Goal: Task Accomplishment & Management: Use online tool/utility

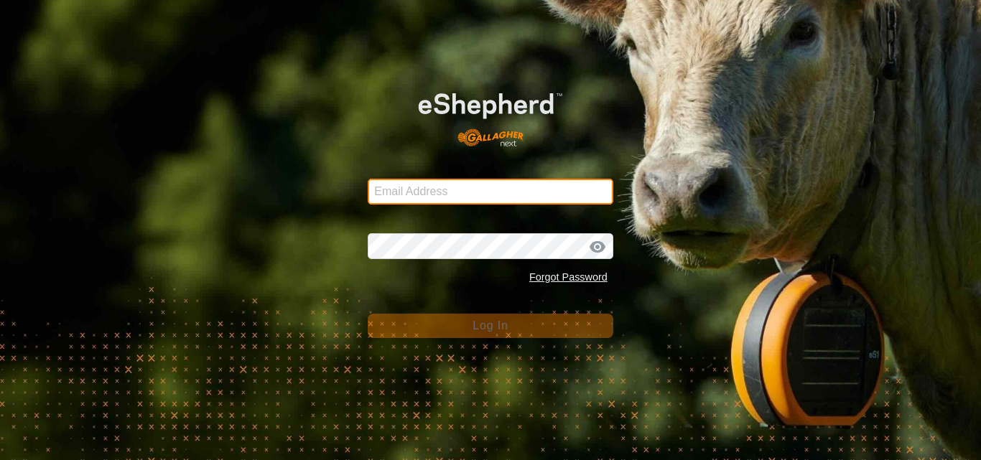
click at [437, 192] on input "Email Address" at bounding box center [491, 192] width 246 height 26
type input "[EMAIL_ADDRESS][DOMAIN_NAME]"
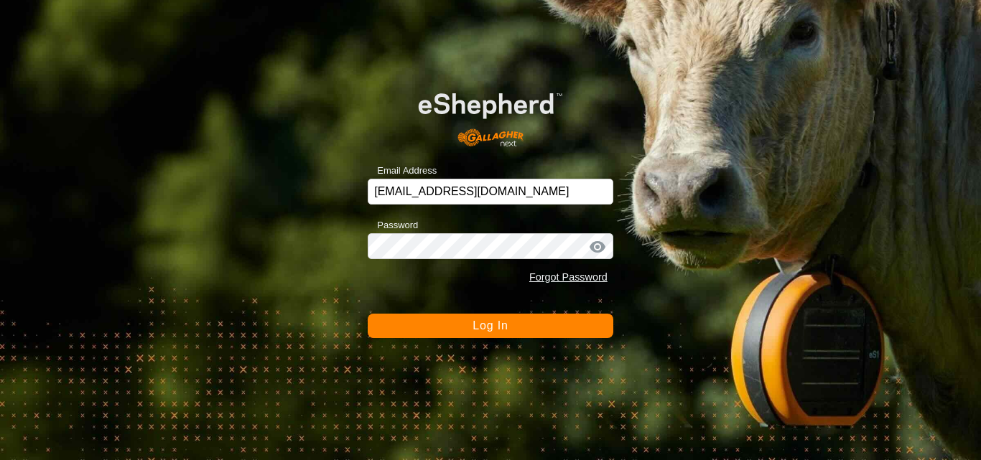
click at [478, 319] on button "Log In" at bounding box center [491, 326] width 246 height 24
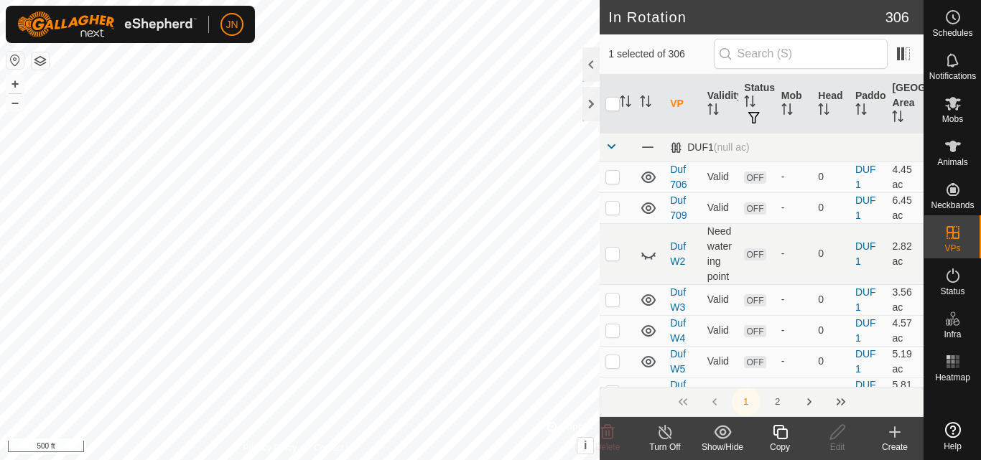
click at [783, 432] on icon at bounding box center [780, 432] width 18 height 17
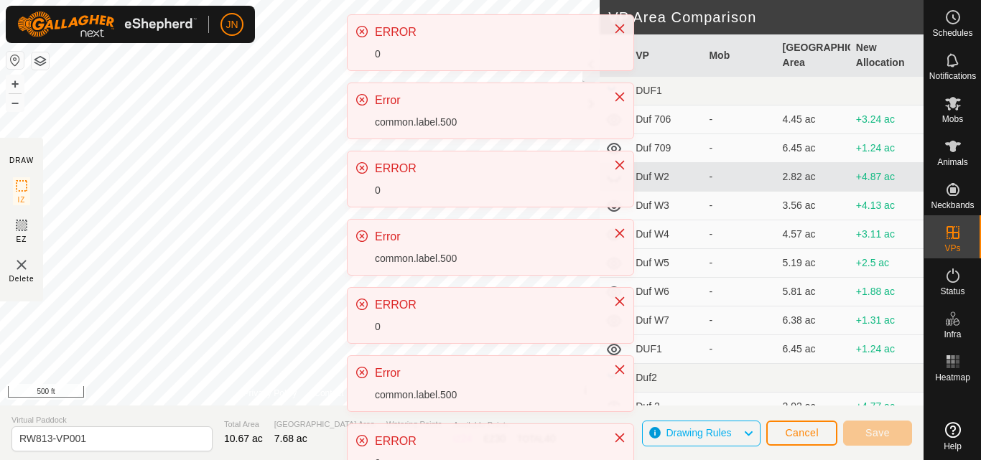
click at [428, 264] on div "JN Schedules Notifications Mobs Animals Neckbands VPs Status Infra Heatmap Help…" at bounding box center [490, 230] width 981 height 460
click at [427, 264] on div "common.label.500" at bounding box center [487, 258] width 224 height 15
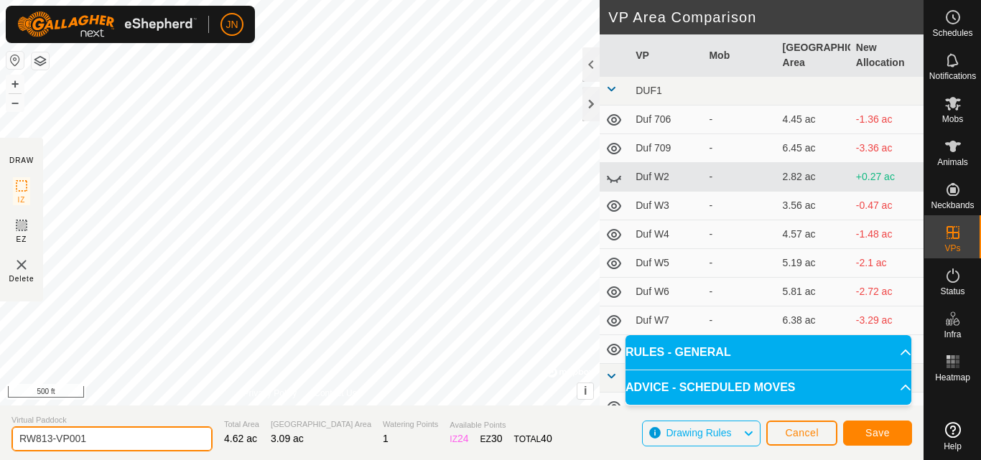
click at [116, 440] on input "RW813-VP001" at bounding box center [111, 439] width 201 height 25
type input "RW814"
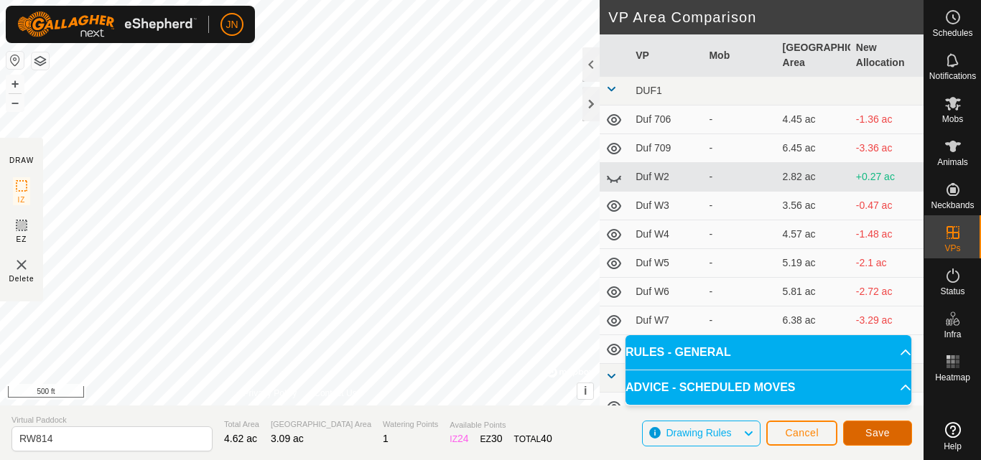
click at [871, 427] on span "Save" at bounding box center [878, 432] width 24 height 11
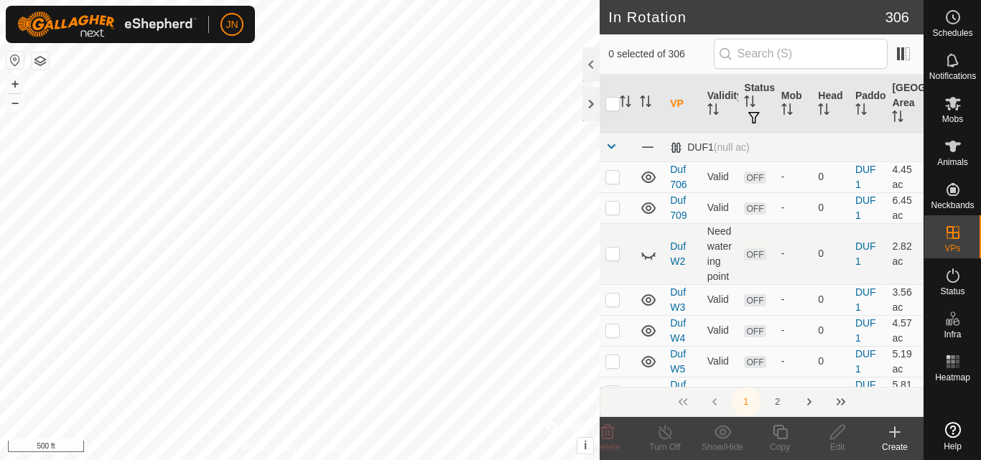
click at [952, 108] on div "Mobs" at bounding box center [952, 107] width 57 height 43
click at [952, 108] on icon at bounding box center [953, 104] width 16 height 14
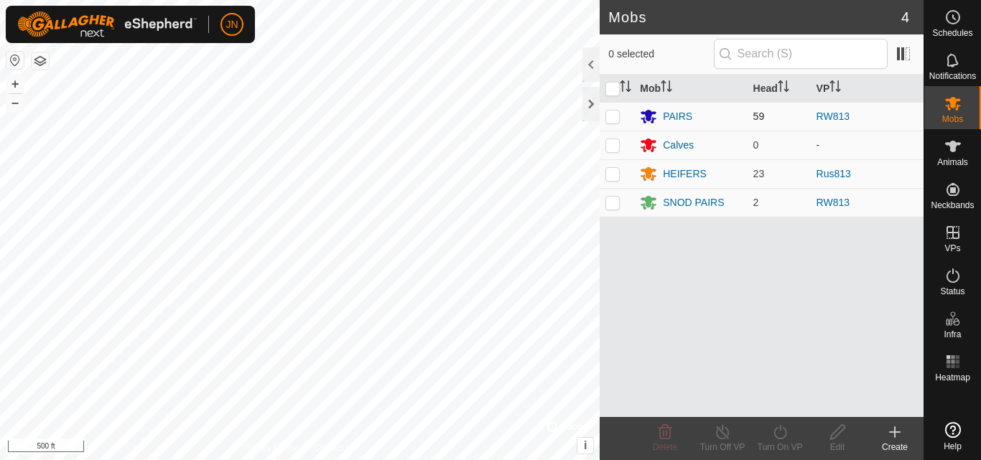
click at [611, 113] on p-checkbox at bounding box center [613, 116] width 14 height 11
checkbox input "true"
click at [608, 206] on p-checkbox at bounding box center [613, 202] width 14 height 11
checkbox input "true"
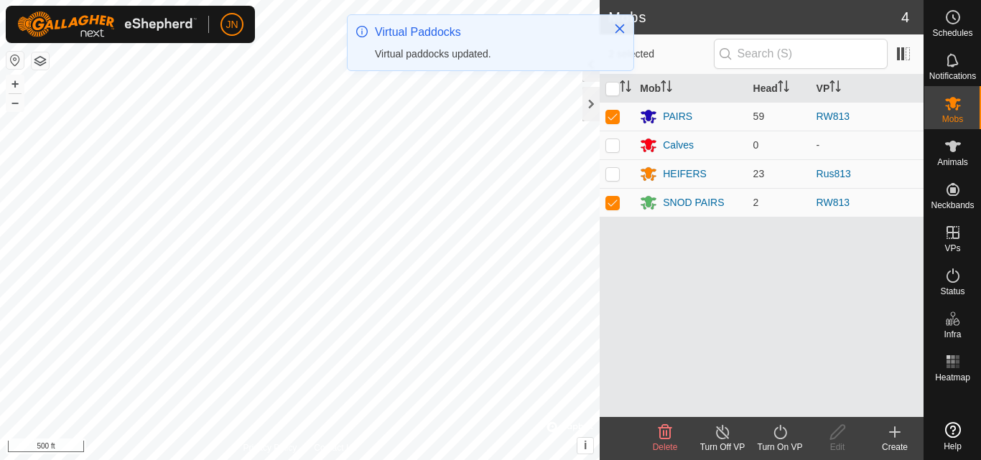
click at [777, 432] on icon at bounding box center [780, 432] width 18 height 17
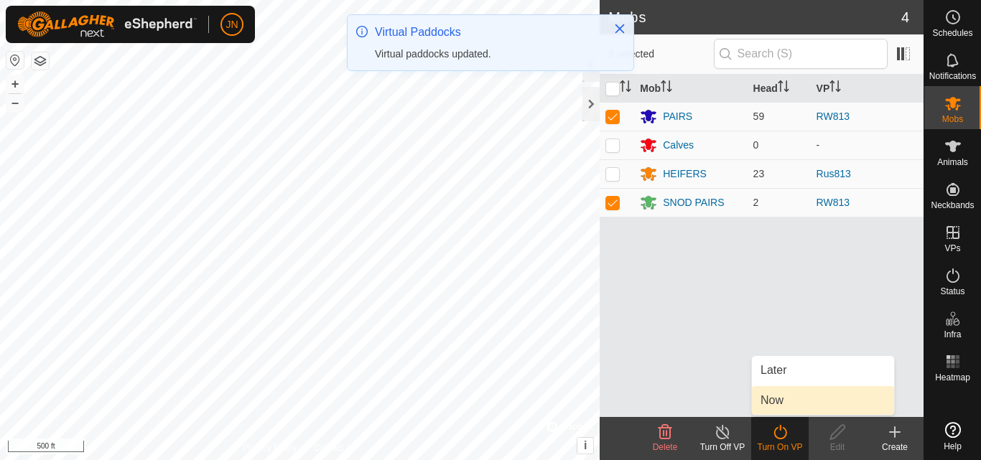
click at [784, 399] on link "Now" at bounding box center [823, 400] width 142 height 29
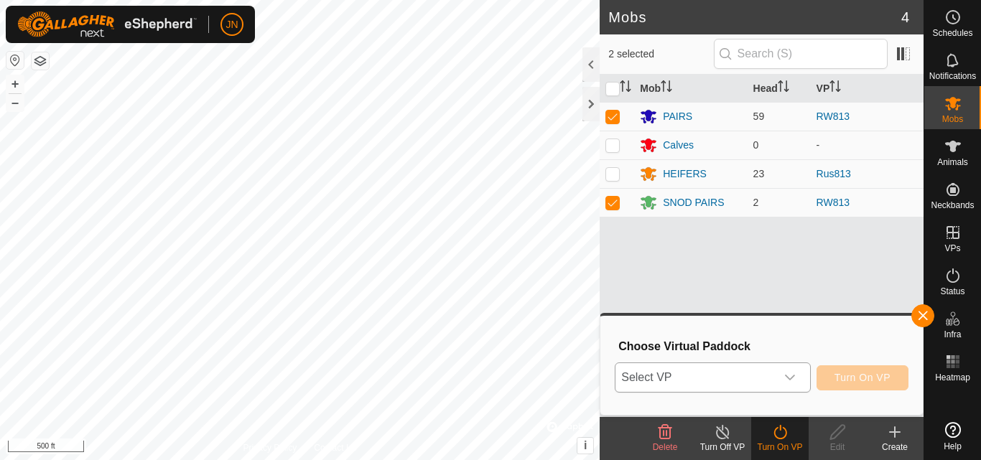
click at [742, 378] on span "Select VP" at bounding box center [695, 377] width 159 height 29
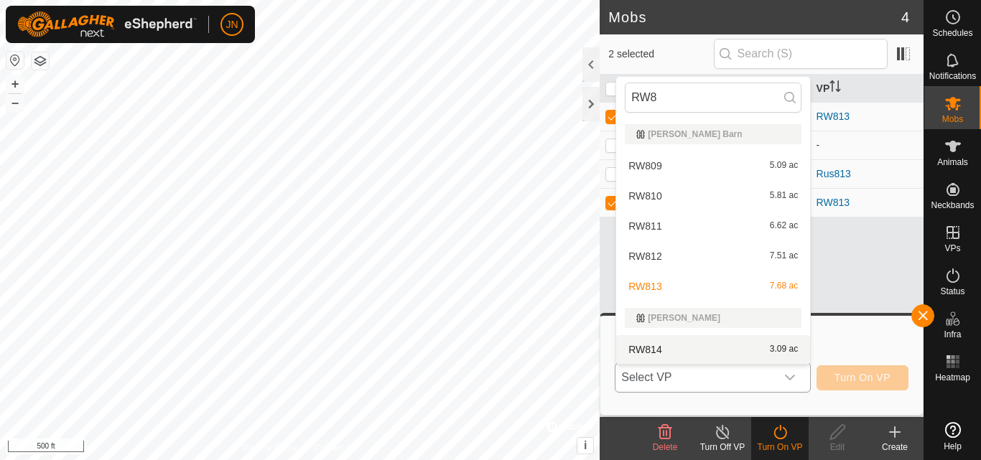
type input "RW8"
click at [743, 341] on li "RW814 3.09 ac" at bounding box center [713, 349] width 194 height 29
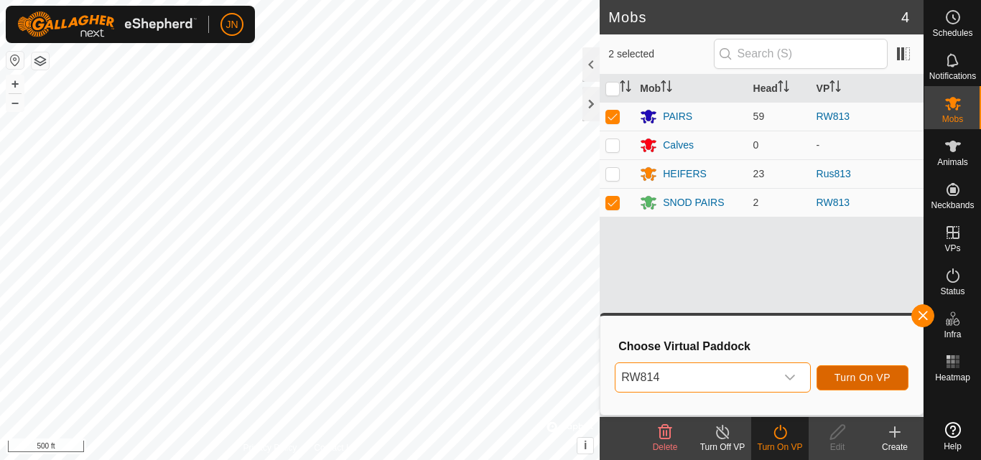
click at [860, 378] on span "Turn On VP" at bounding box center [863, 377] width 56 height 11
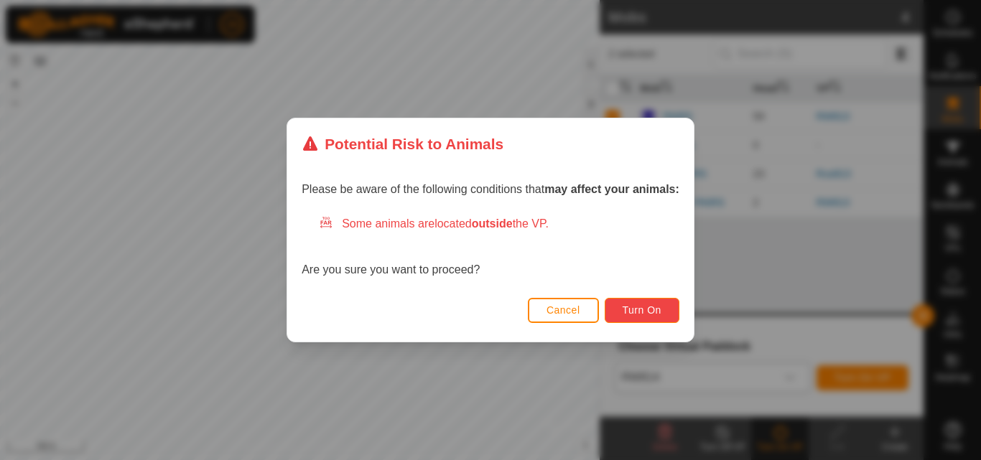
click at [641, 305] on span "Turn On" at bounding box center [642, 310] width 39 height 11
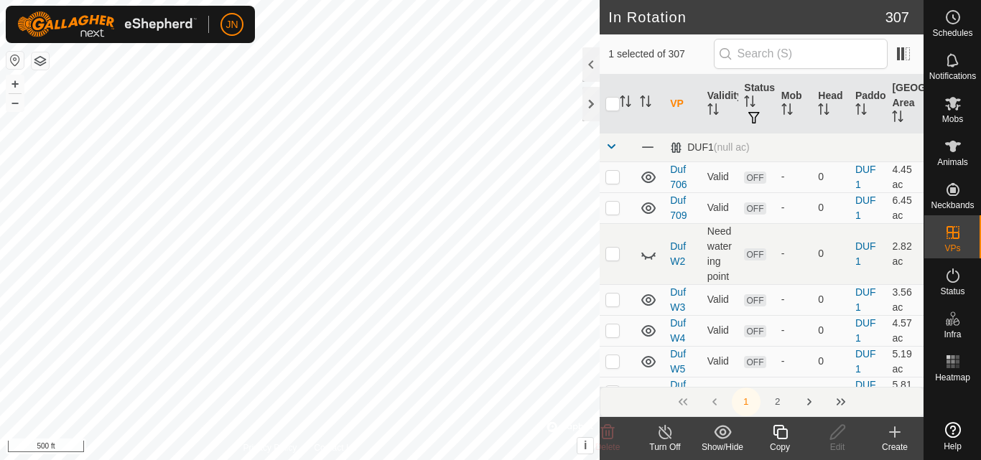
click at [782, 432] on icon at bounding box center [780, 432] width 18 height 17
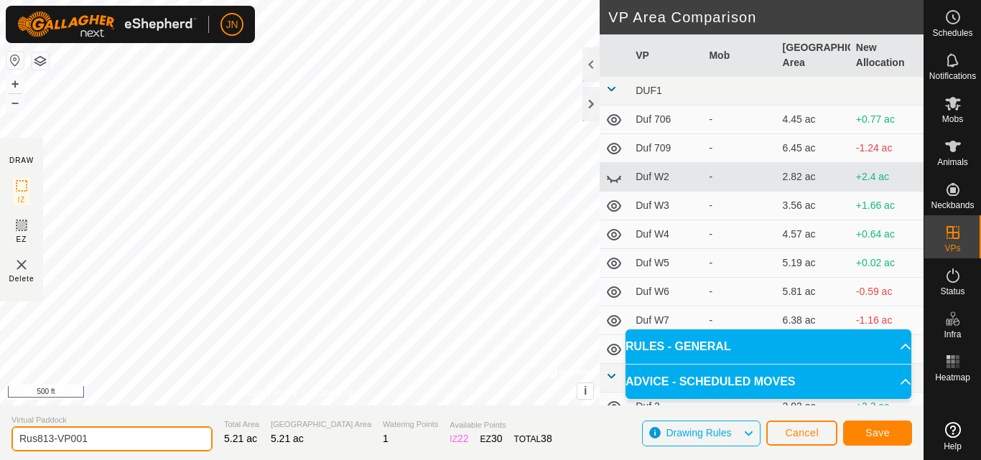
click at [95, 440] on input "Rus813-VP001" at bounding box center [111, 439] width 201 height 25
click at [95, 440] on input "Rus81" at bounding box center [111, 439] width 201 height 25
type input "Rus814"
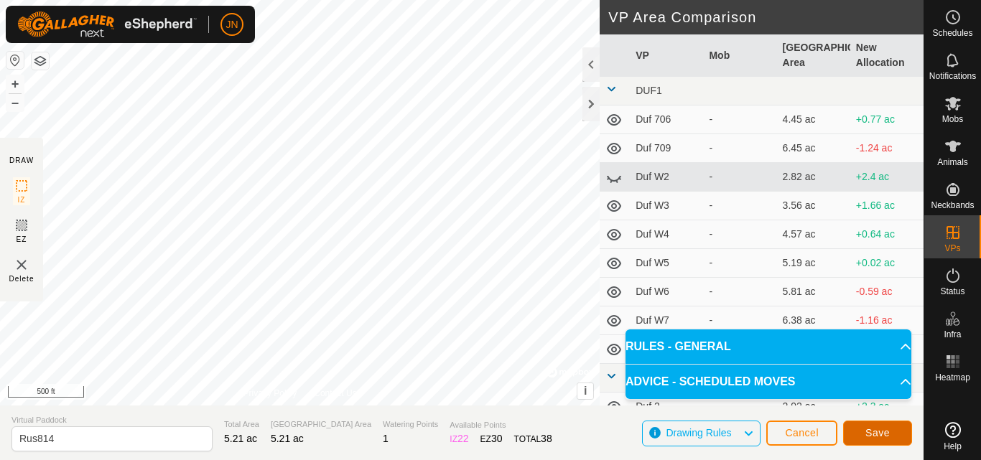
click at [873, 435] on span "Save" at bounding box center [878, 432] width 24 height 11
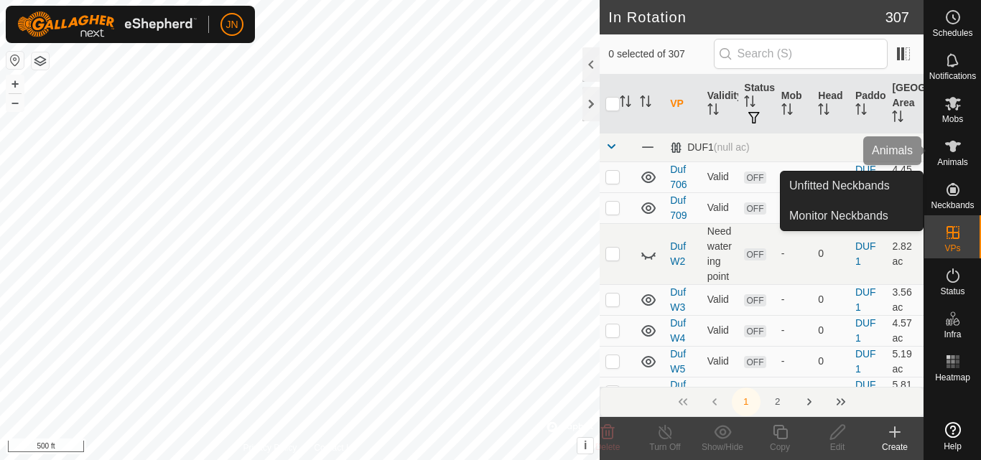
click at [954, 103] on icon at bounding box center [953, 104] width 16 height 14
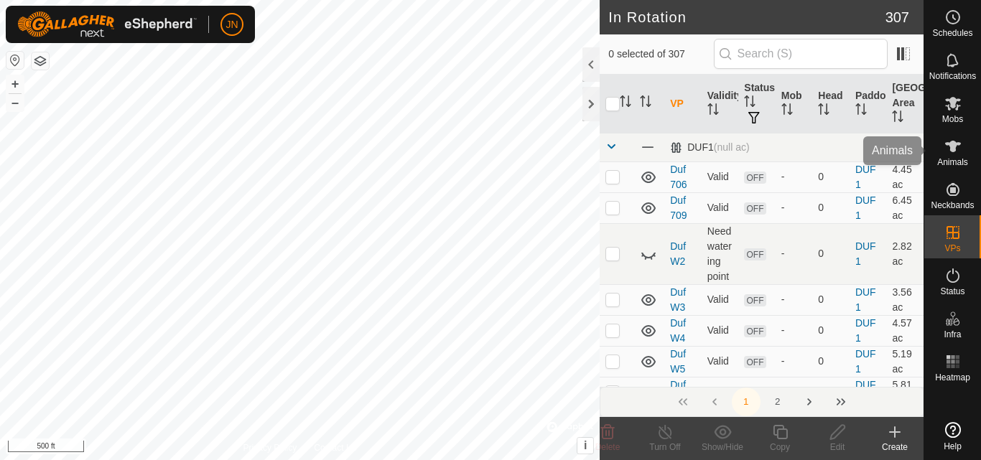
click at [954, 103] on icon at bounding box center [953, 104] width 16 height 14
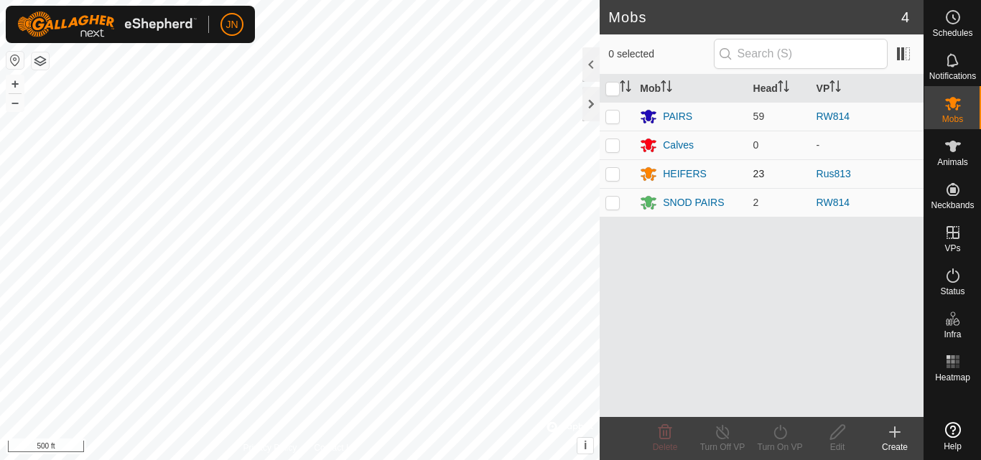
click at [614, 177] on p-checkbox at bounding box center [613, 173] width 14 height 11
checkbox input "true"
click at [788, 435] on icon at bounding box center [780, 432] width 18 height 17
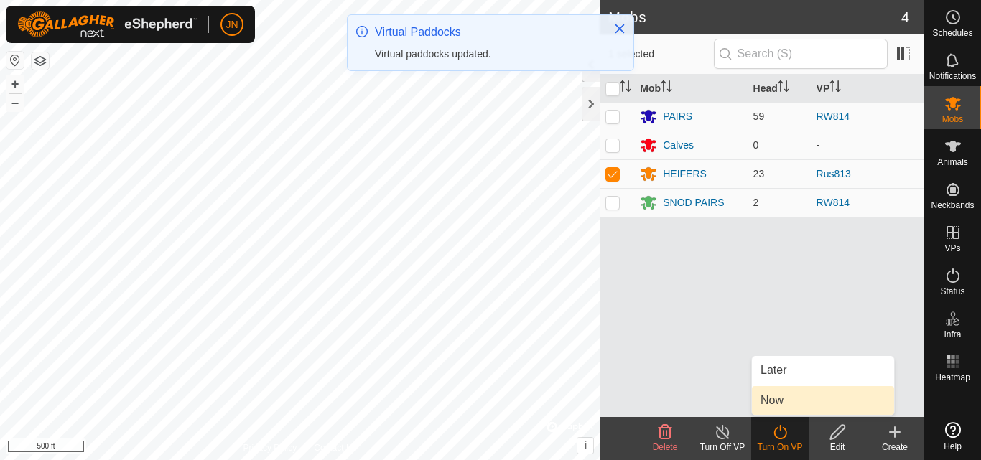
click at [780, 394] on link "Now" at bounding box center [823, 400] width 142 height 29
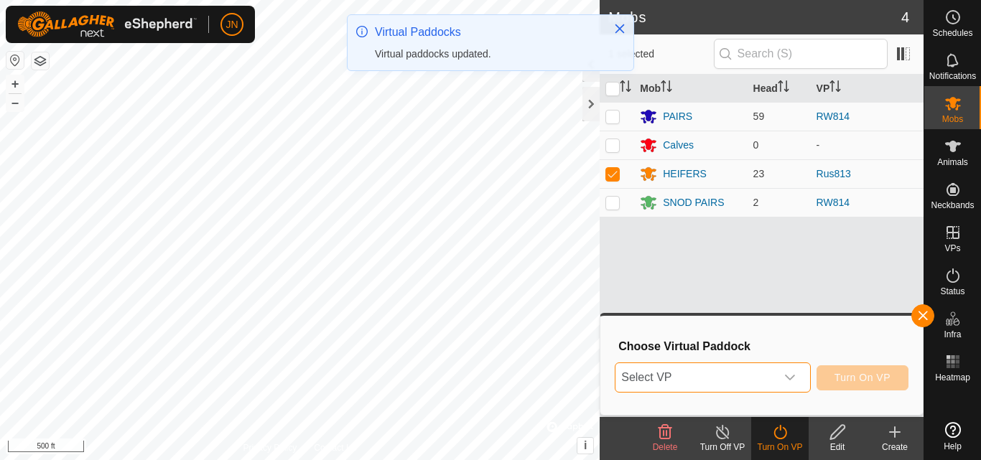
click at [739, 376] on span "Select VP" at bounding box center [695, 377] width 159 height 29
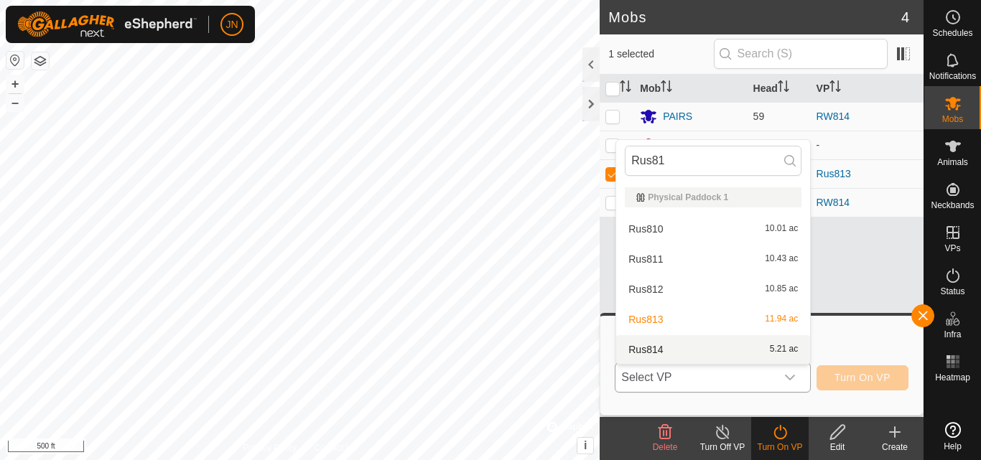
type input "Rus81"
click at [730, 350] on li "Rus814 5.21 ac" at bounding box center [713, 349] width 194 height 29
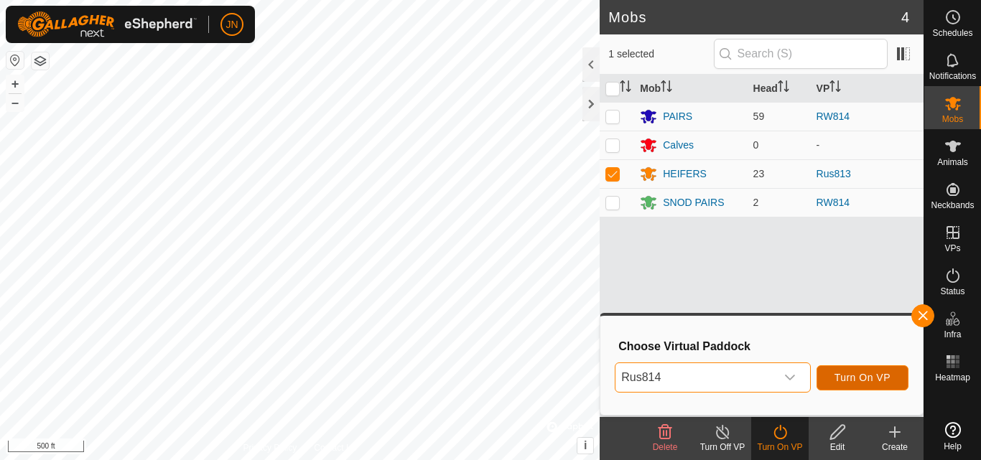
click at [866, 377] on span "Turn On VP" at bounding box center [863, 377] width 56 height 11
